Goal: Information Seeking & Learning: Learn about a topic

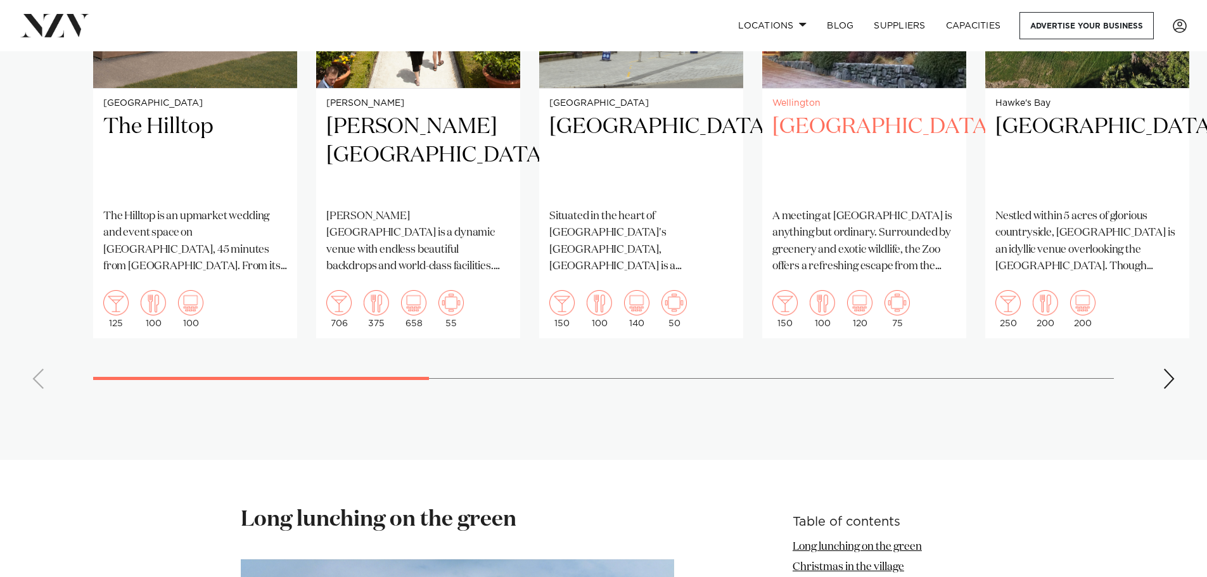
scroll to position [1140, 0]
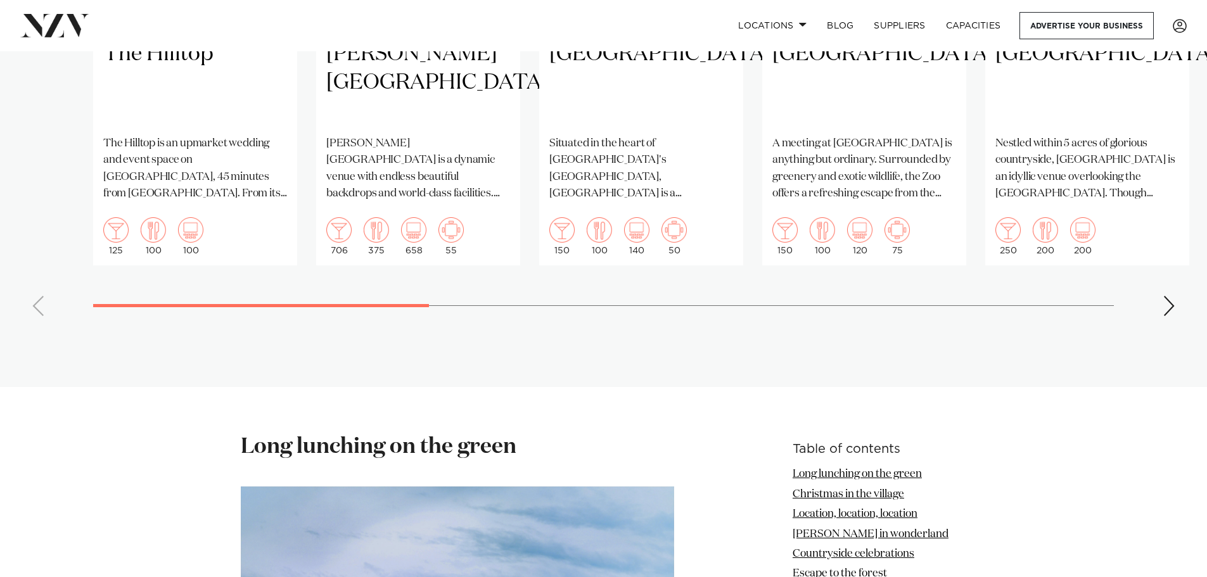
click at [1169, 296] on div "Next slide" at bounding box center [1168, 306] width 13 height 20
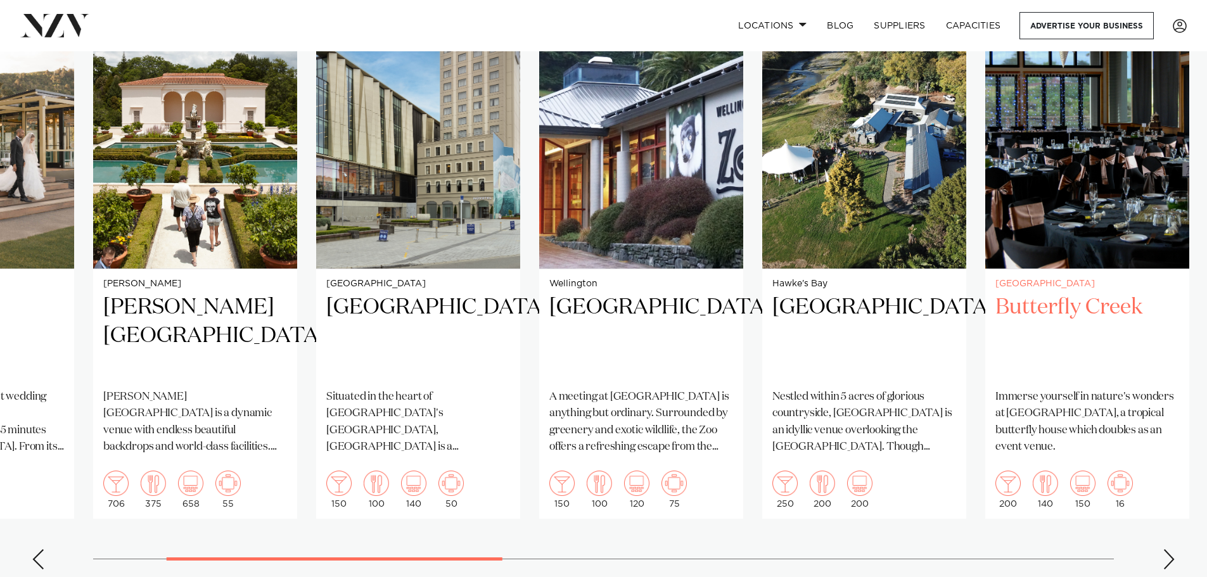
scroll to position [950, 0]
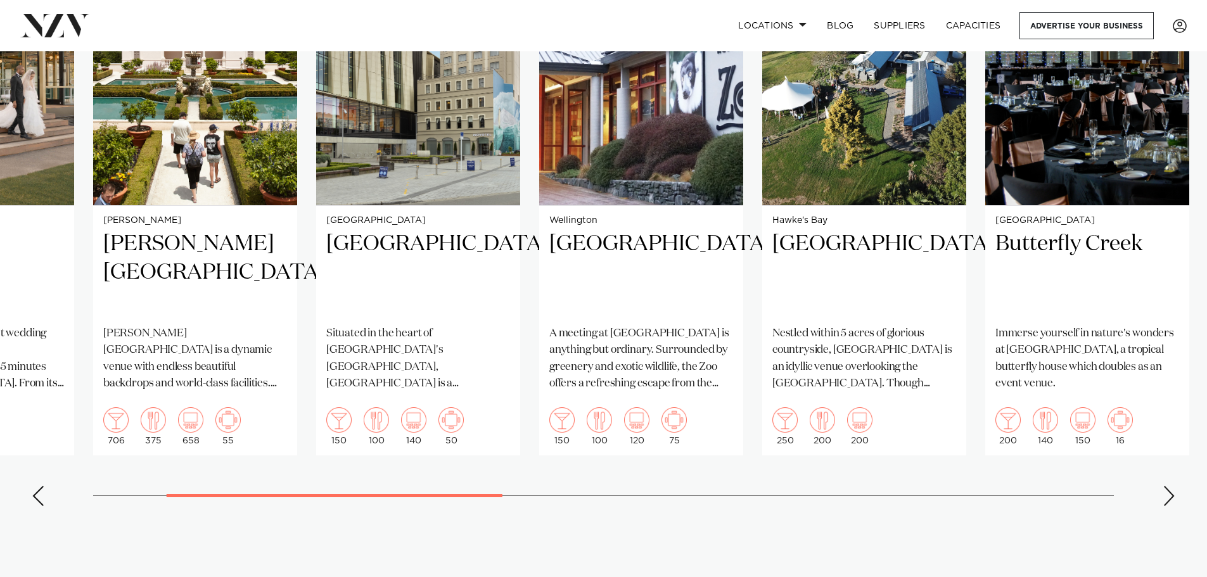
click at [1169, 468] on swiper-container "[GEOGRAPHIC_DATA] [GEOGRAPHIC_DATA] The [GEOGRAPHIC_DATA] is an upmarket weddin…" at bounding box center [603, 224] width 1207 height 585
click at [1170, 486] on div "Next slide" at bounding box center [1168, 496] width 13 height 20
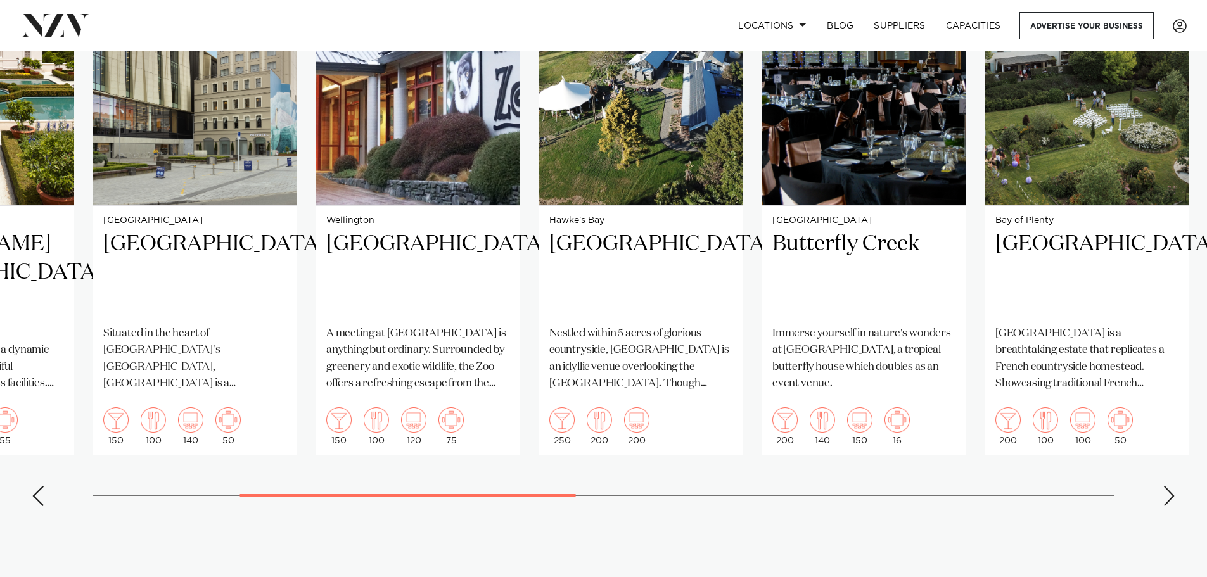
click at [1170, 486] on div "Next slide" at bounding box center [1168, 496] width 13 height 20
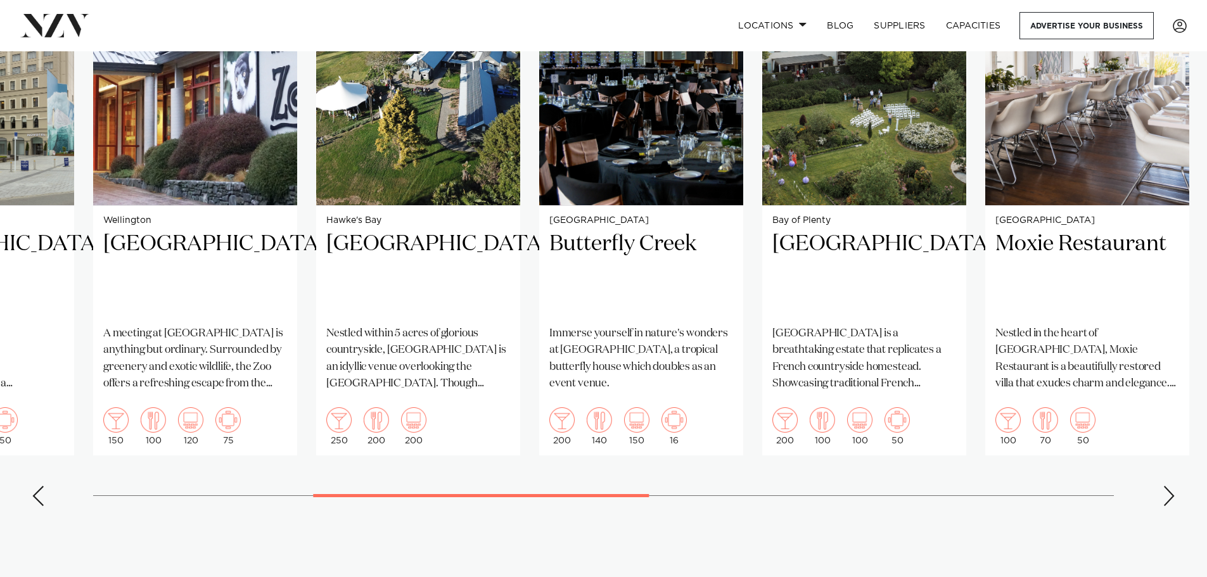
click at [1167, 486] on div "Next slide" at bounding box center [1168, 496] width 13 height 20
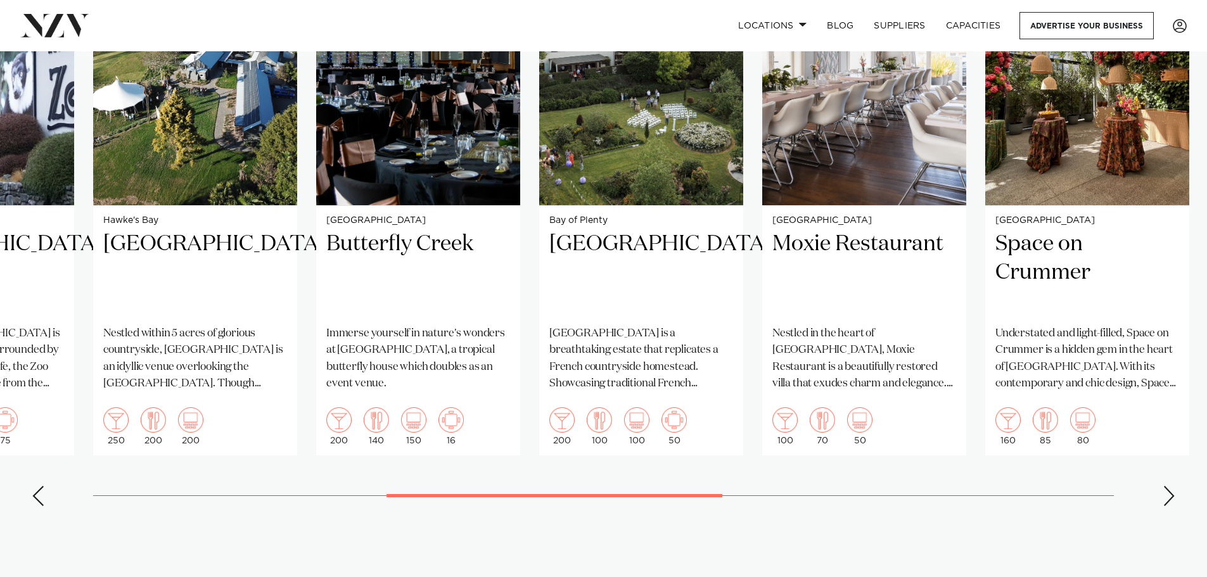
click at [1167, 486] on div "Next slide" at bounding box center [1168, 496] width 13 height 20
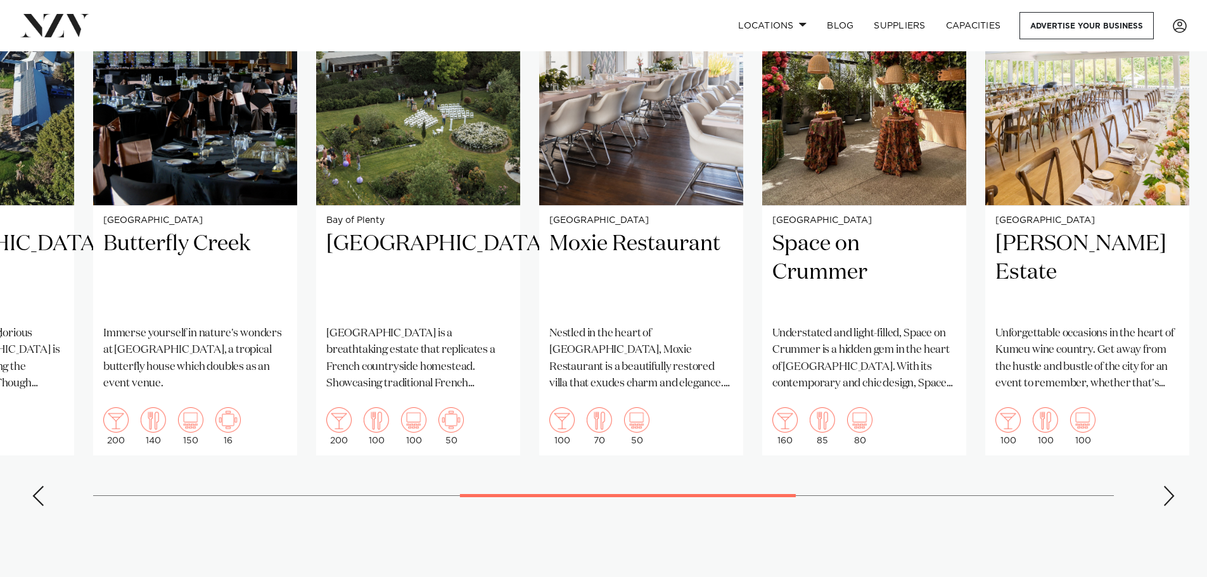
click at [1167, 486] on div "Next slide" at bounding box center [1168, 496] width 13 height 20
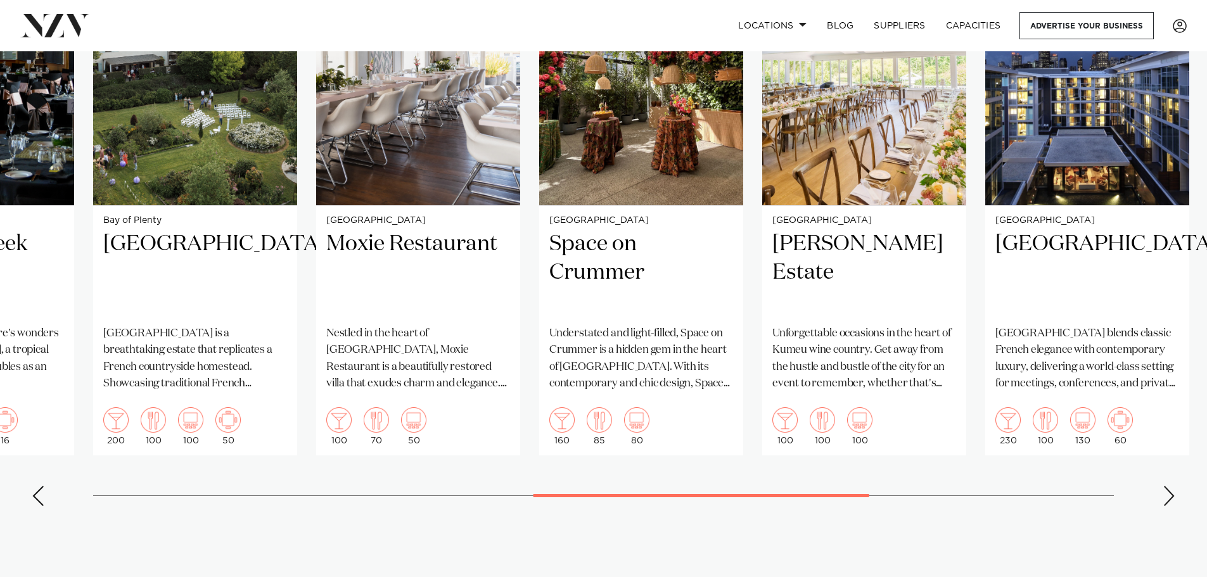
click at [1167, 486] on div "Next slide" at bounding box center [1168, 496] width 13 height 20
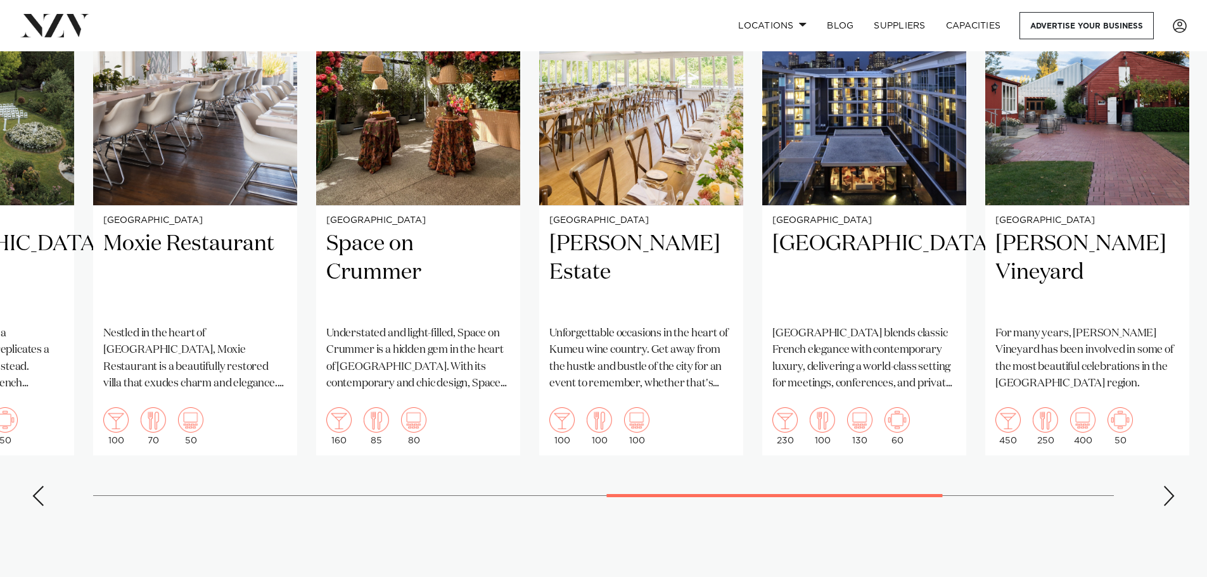
click at [1167, 486] on div "Next slide" at bounding box center [1168, 496] width 13 height 20
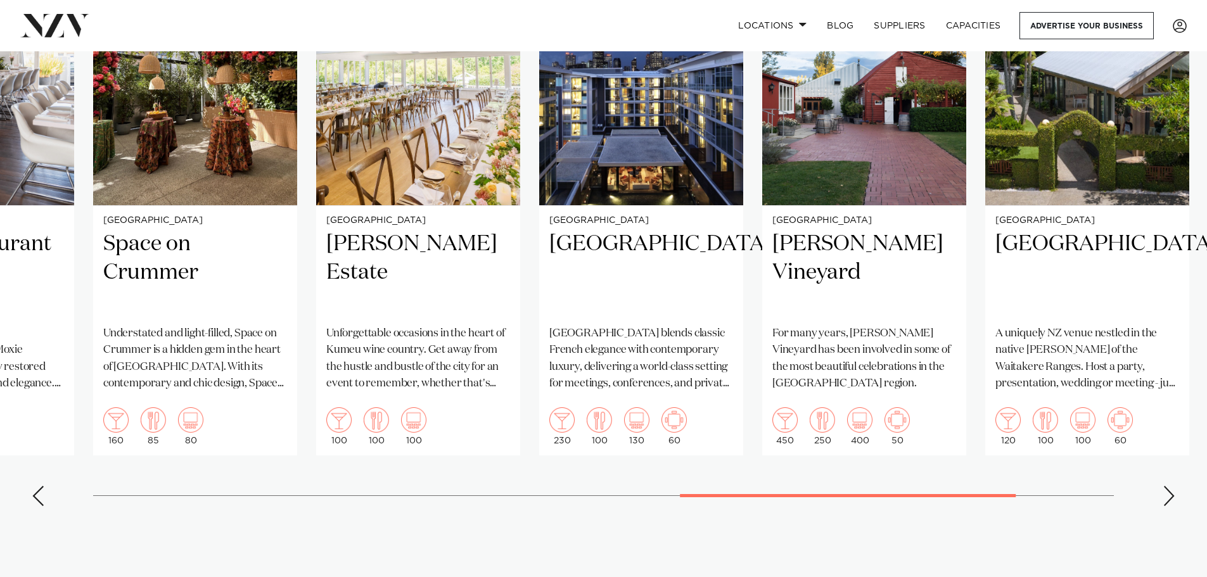
click at [1167, 486] on div "Next slide" at bounding box center [1168, 496] width 13 height 20
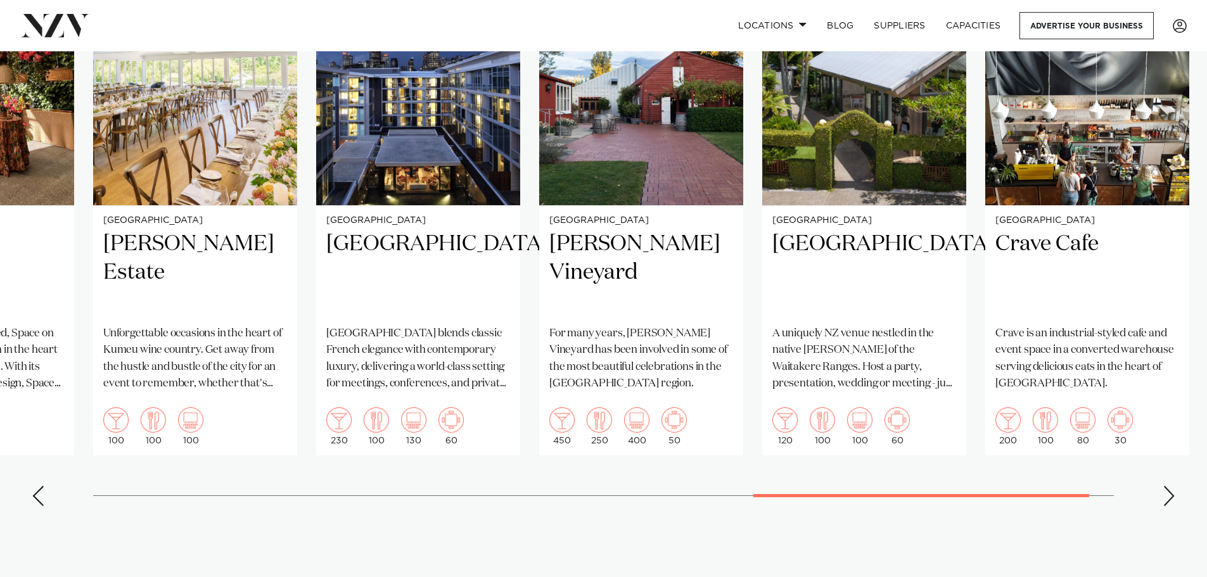
click at [1167, 486] on div "Next slide" at bounding box center [1168, 496] width 13 height 20
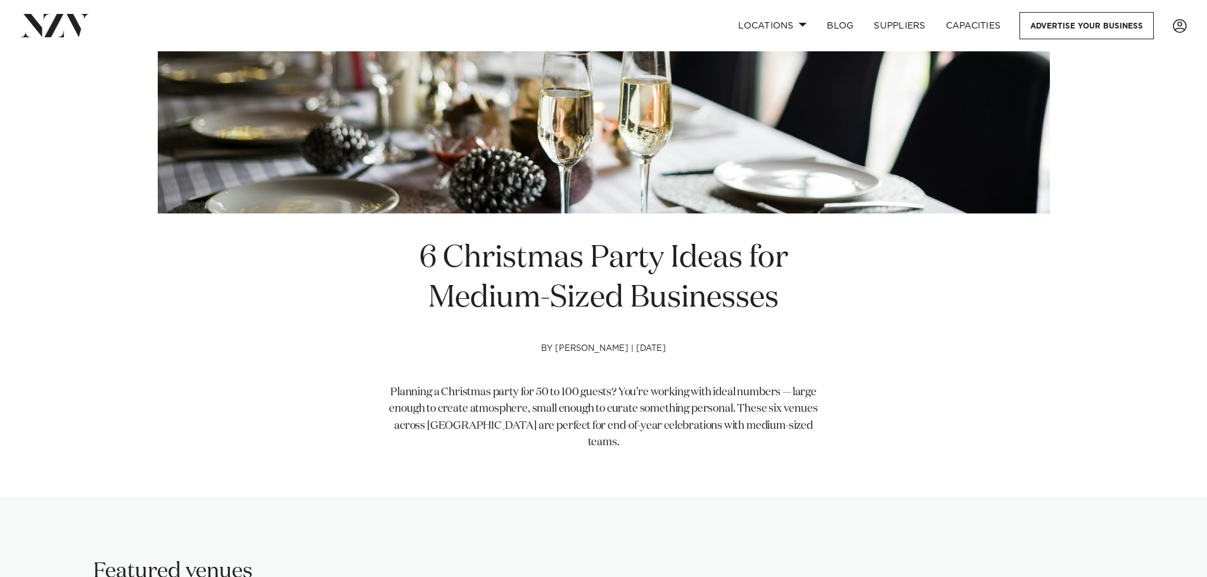
scroll to position [0, 0]
